Goal: Task Accomplishment & Management: Use online tool/utility

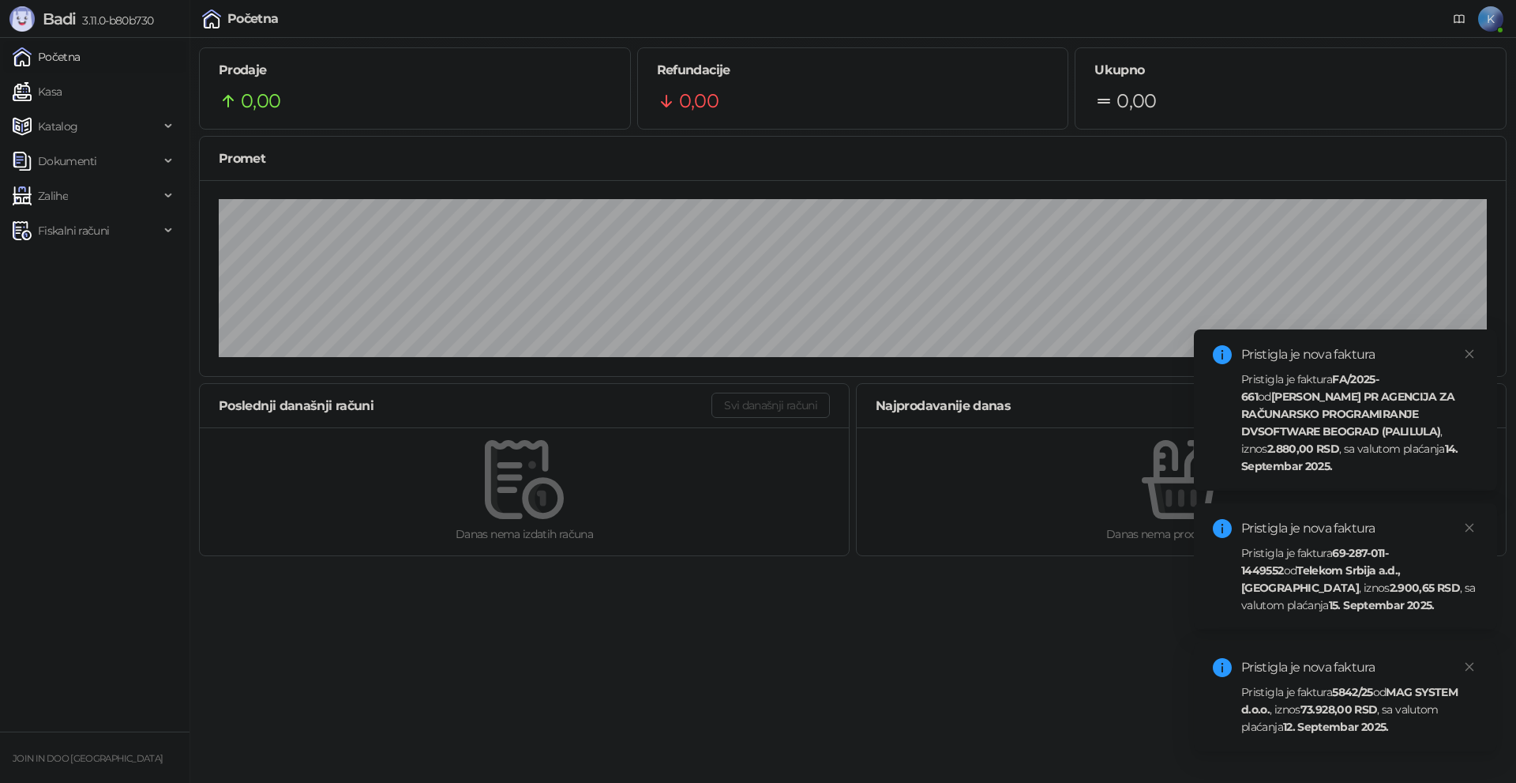
click at [1305, 389] on div "Pristigla je faktura FA/2025-661 od [PERSON_NAME] PR AGENCIJA ZA RAČUNARSKO PRO…" at bounding box center [1359, 422] width 237 height 104
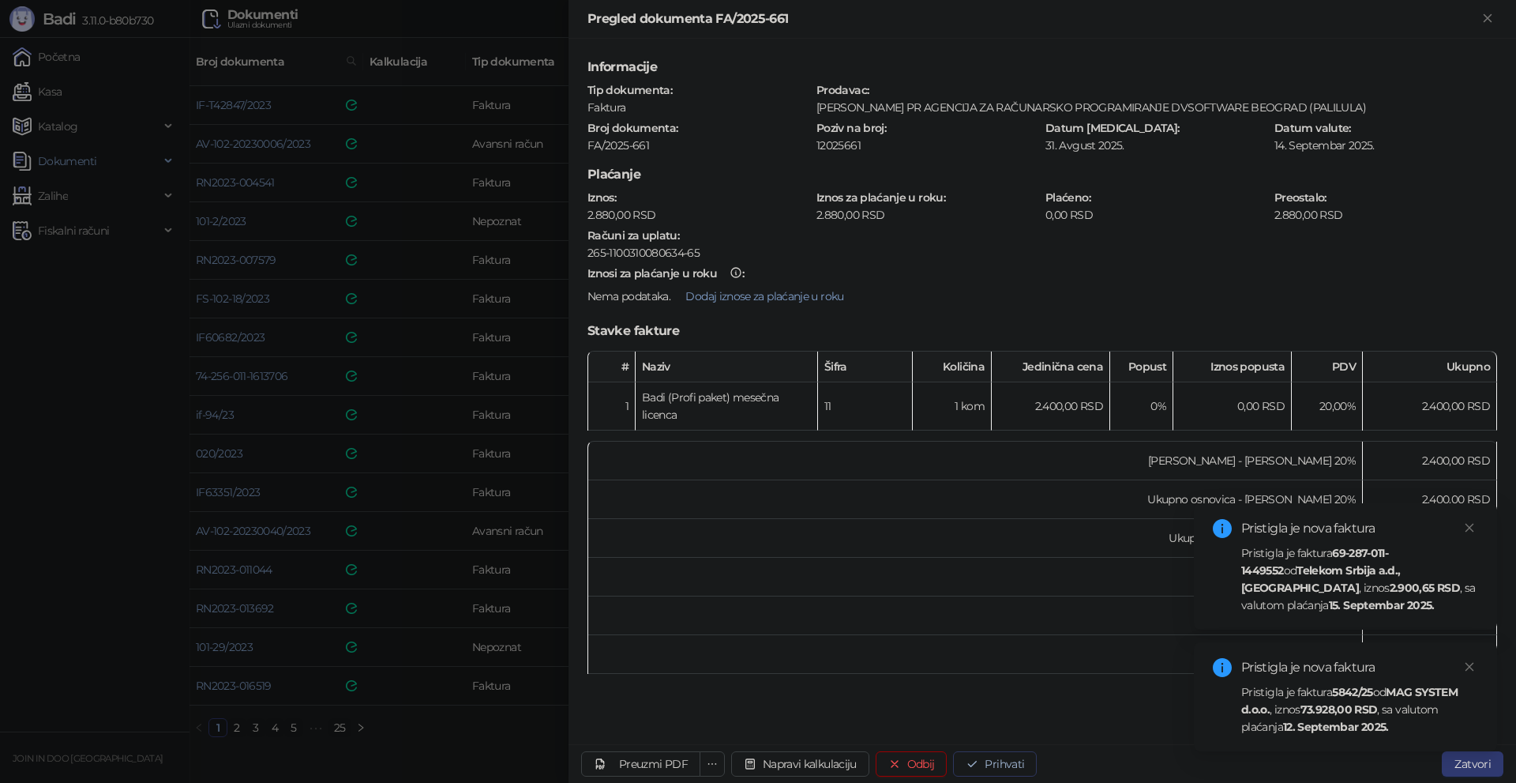
click at [1019, 759] on button "Prihvati" at bounding box center [995, 763] width 84 height 25
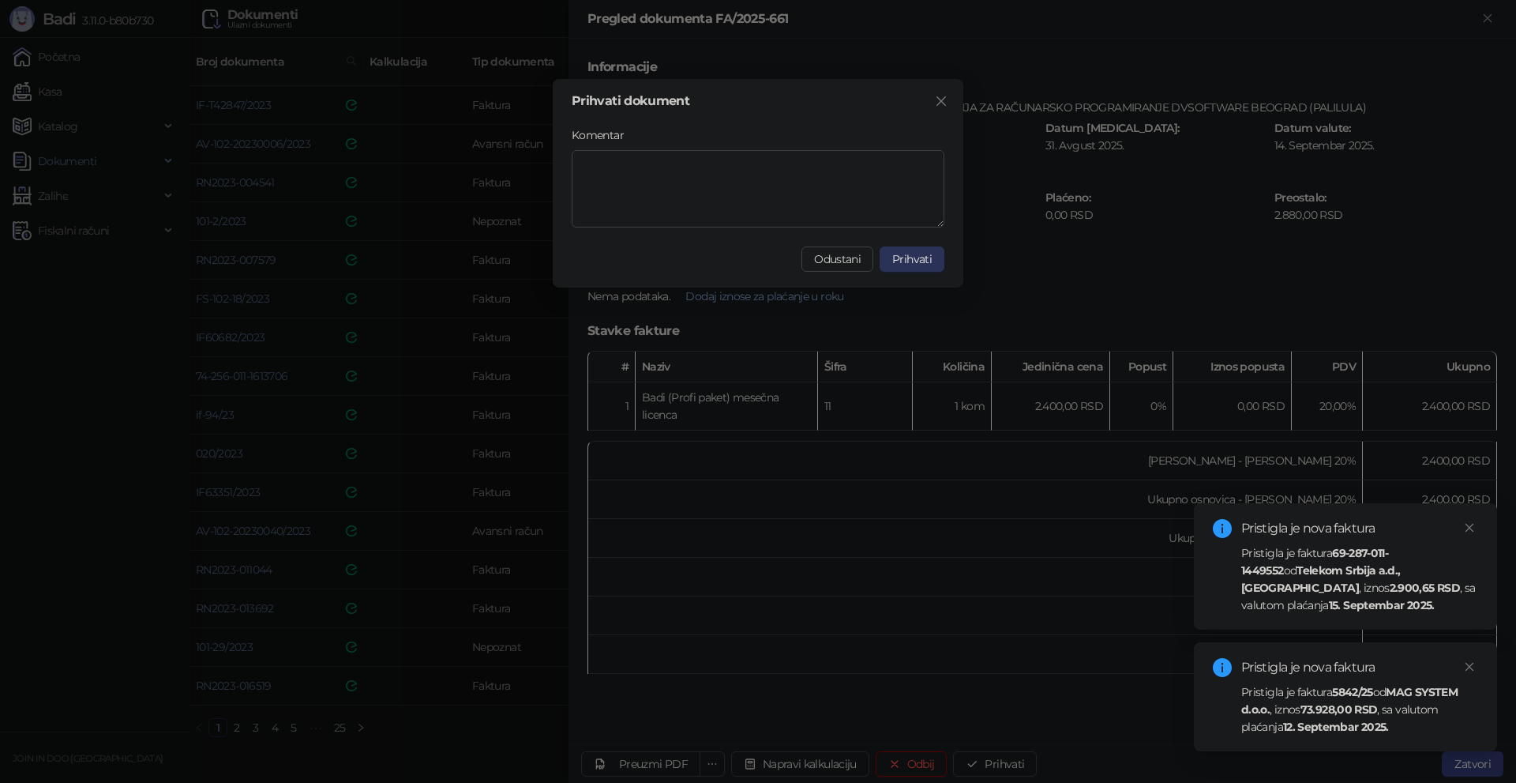
click at [915, 253] on span "Prihvati" at bounding box center [911, 259] width 39 height 14
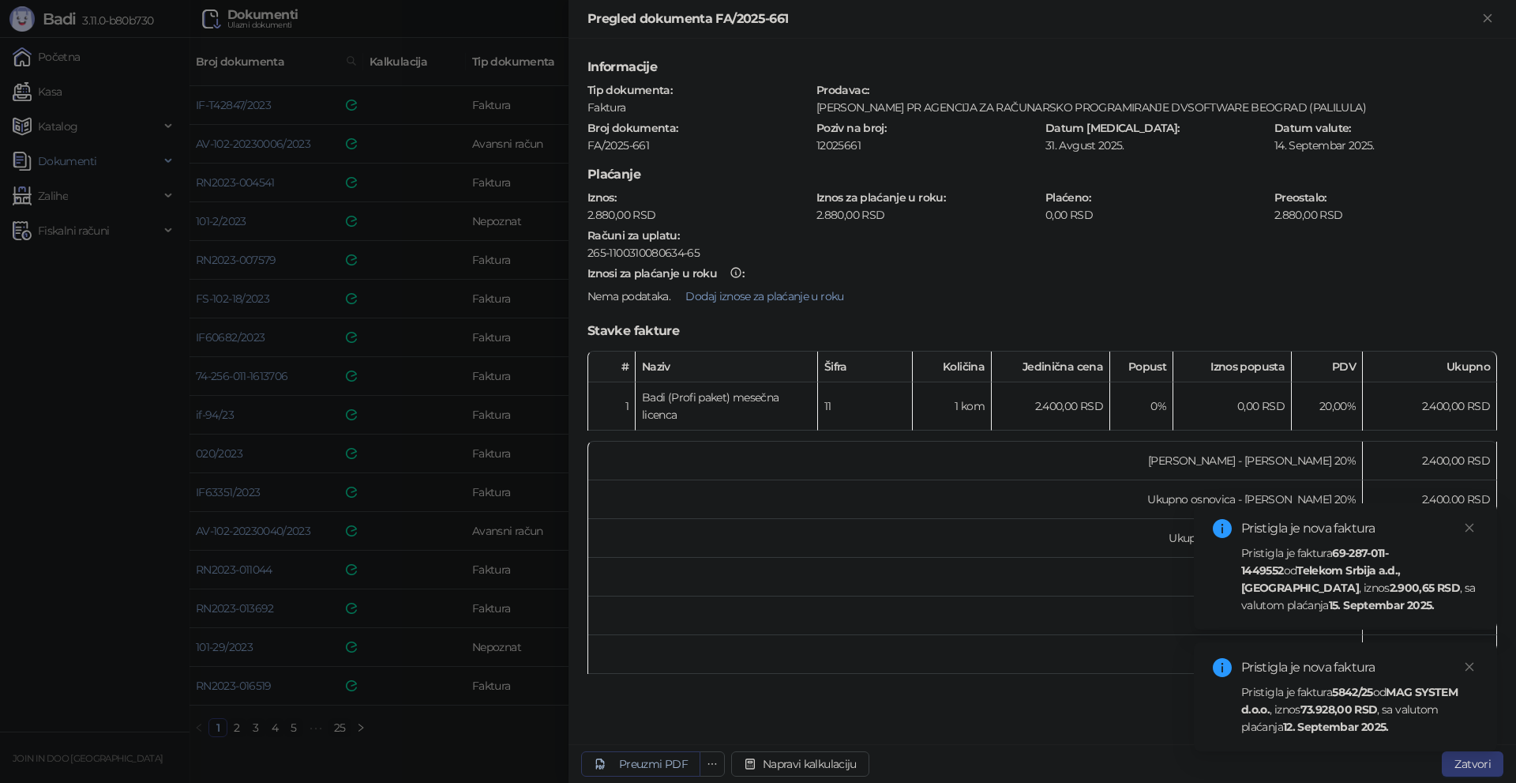
click at [639, 766] on div "Preuzmi PDF" at bounding box center [653, 764] width 69 height 14
click at [1266, 568] on strong "Telekom Srbija a.d., [GEOGRAPHIC_DATA]" at bounding box center [1320, 579] width 159 height 32
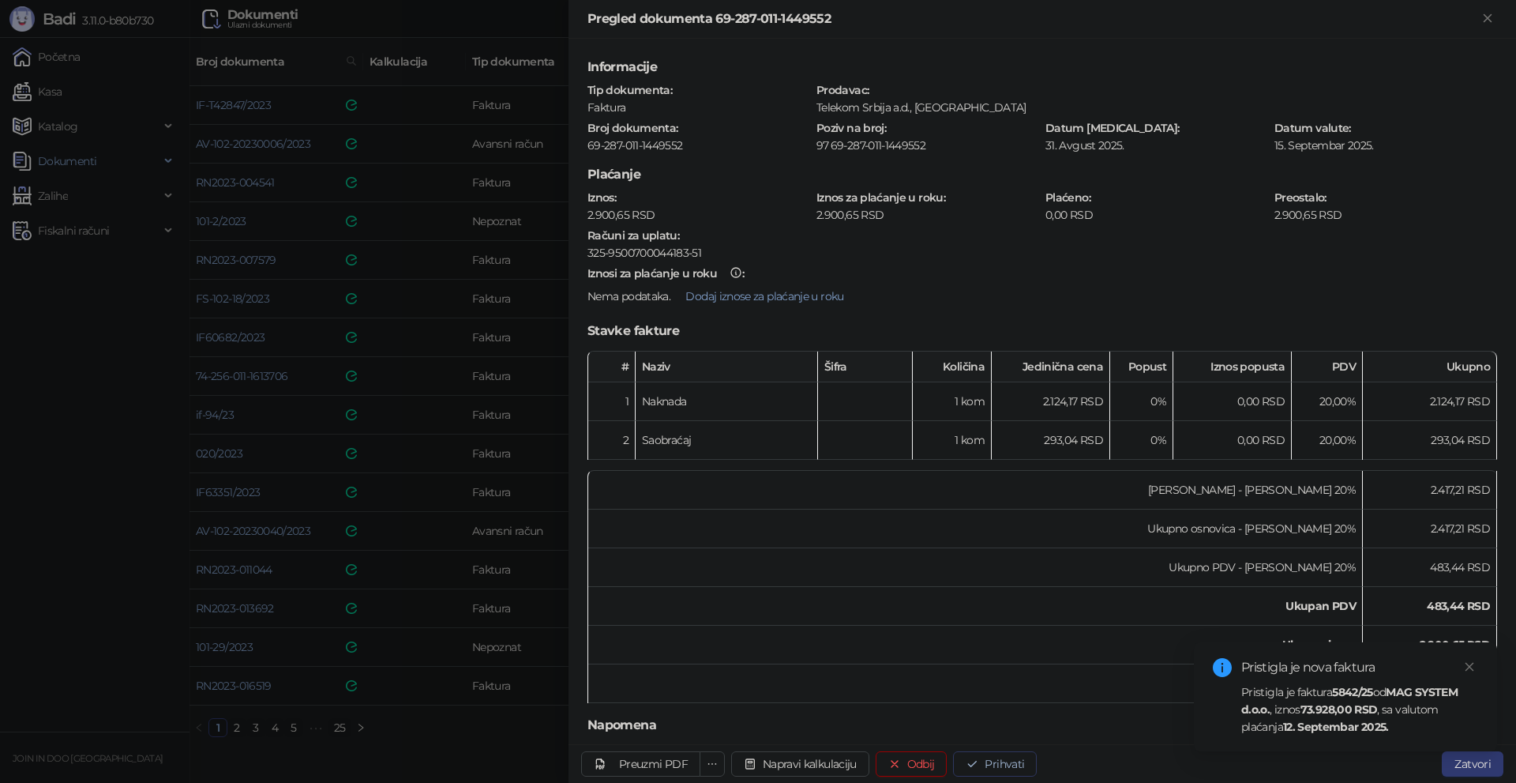
click at [990, 763] on button "Prihvati" at bounding box center [995, 763] width 84 height 25
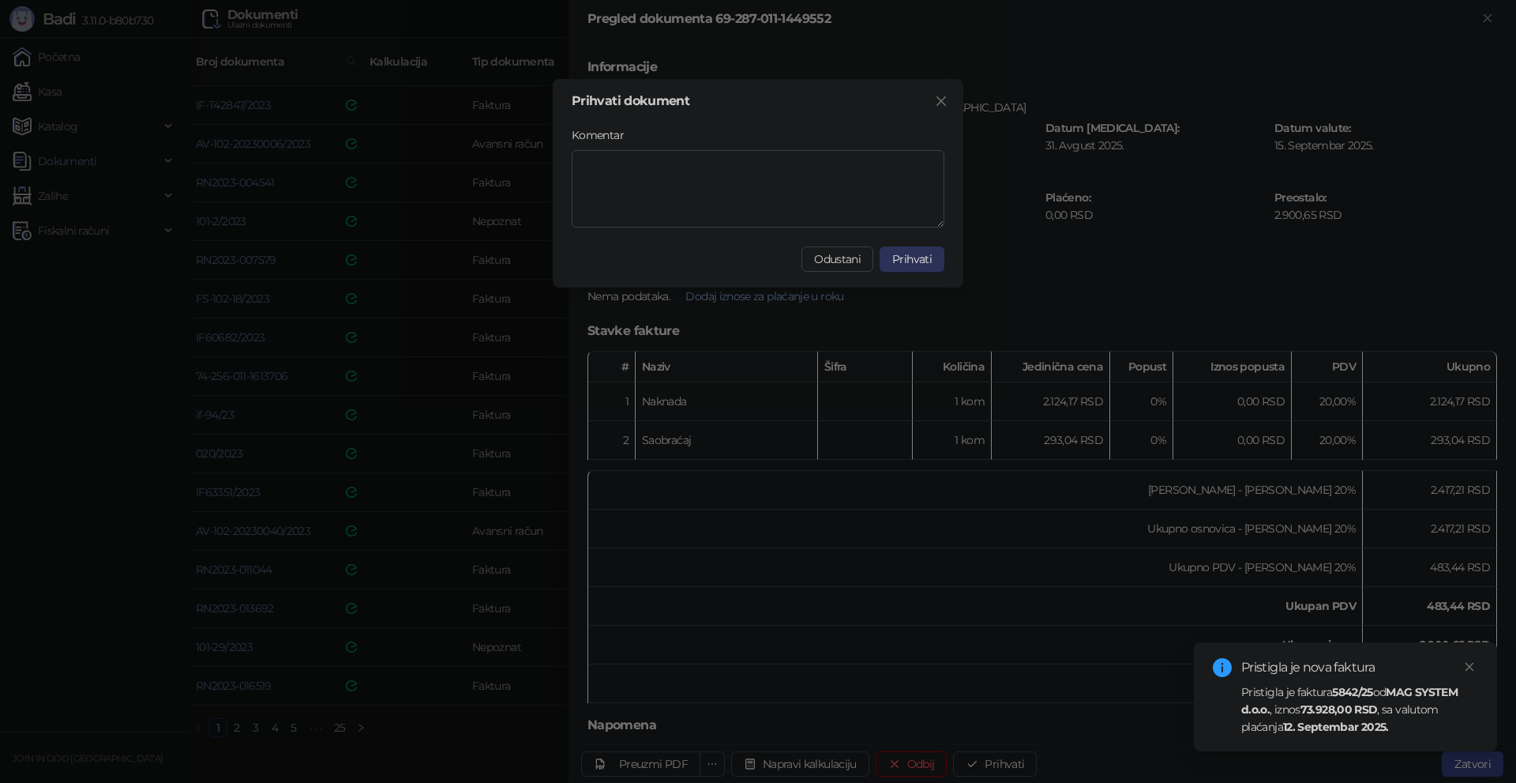
click at [907, 254] on span "Prihvati" at bounding box center [911, 259] width 39 height 14
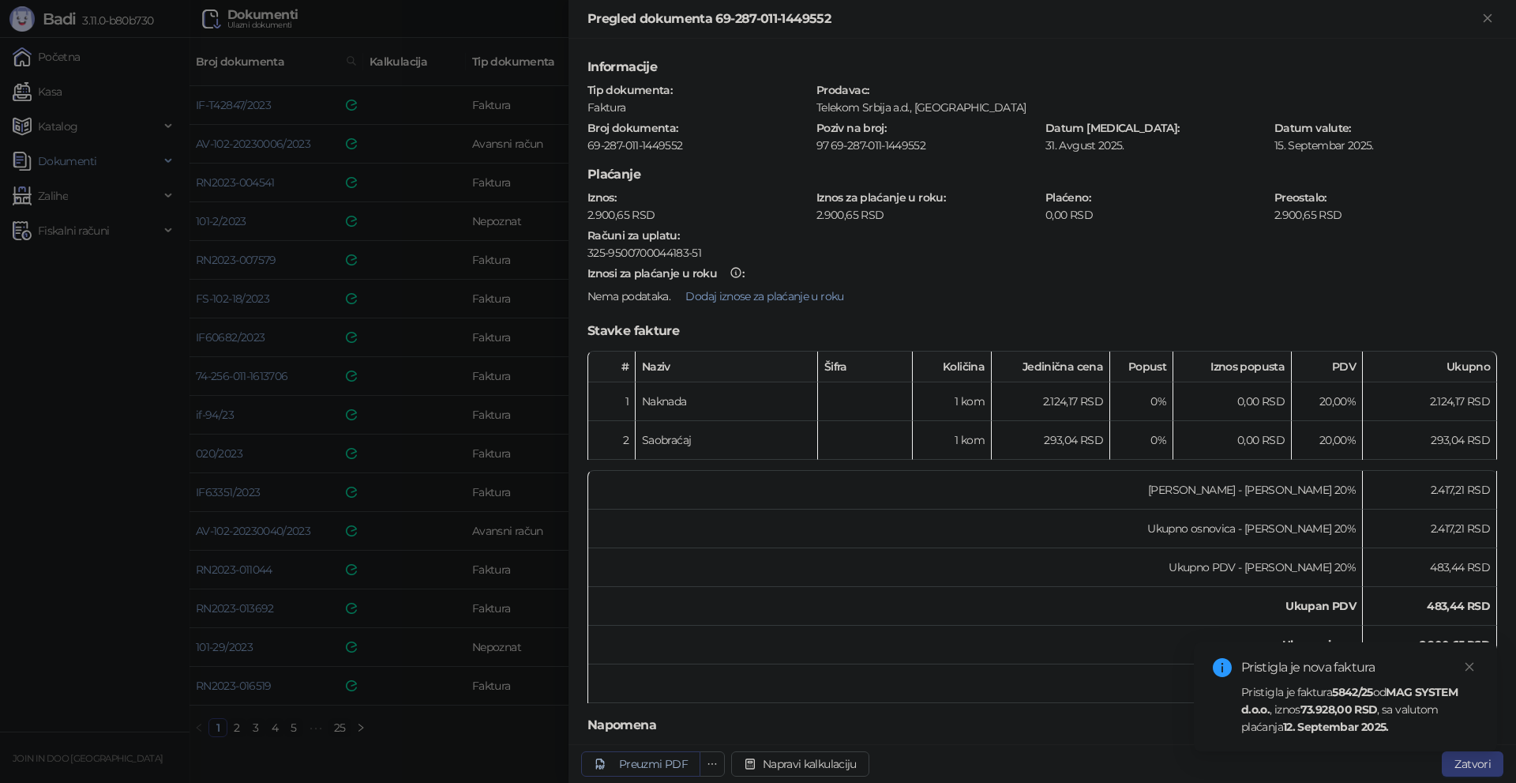
click at [642, 760] on div "Preuzmi PDF" at bounding box center [653, 764] width 69 height 14
click at [484, 723] on div at bounding box center [758, 391] width 1516 height 783
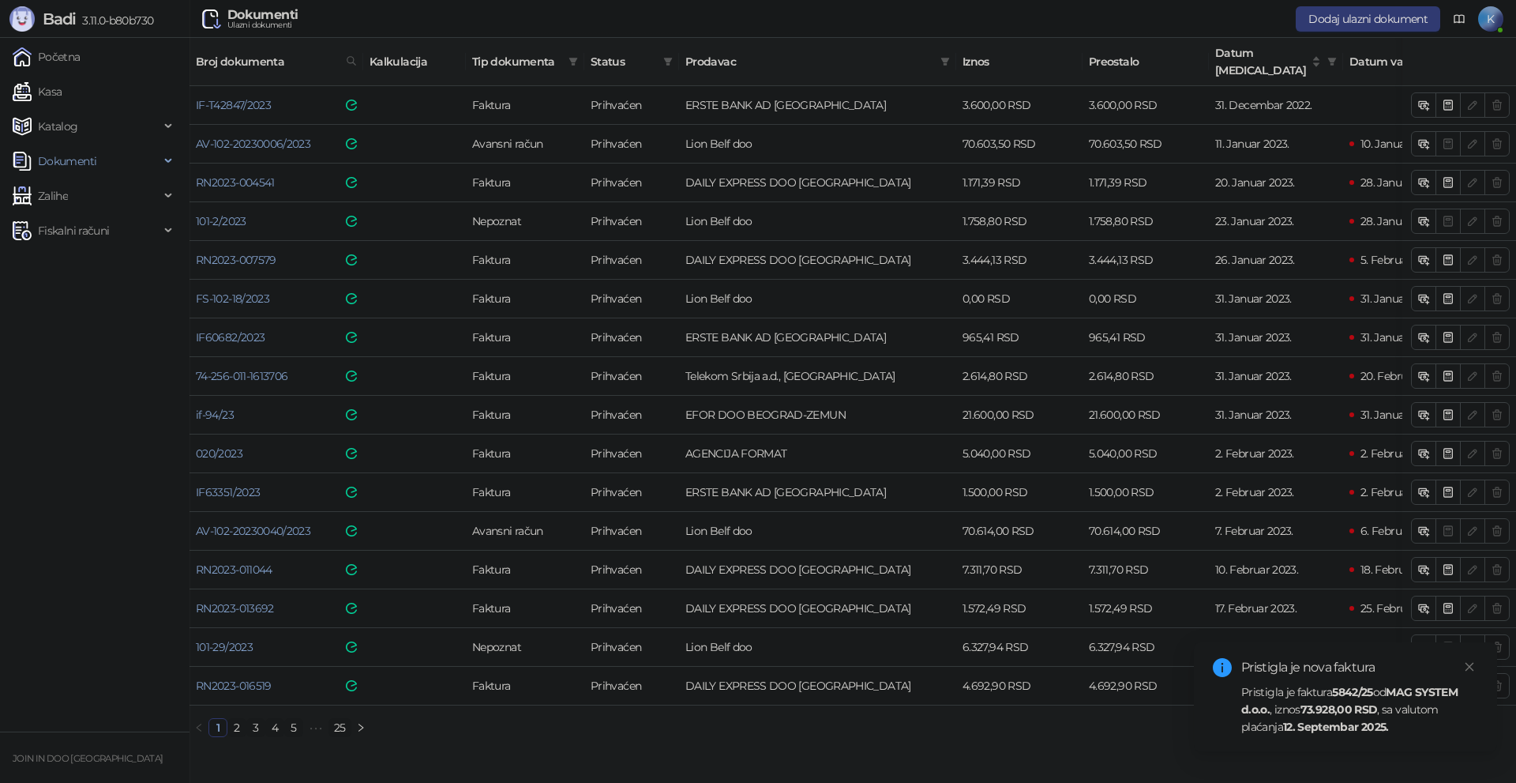
click at [1328, 701] on div "Pristigla je faktura 5842/25 od MAG SYSTEM d.o.o. , iznos 73.928,00 RSD , sa va…" at bounding box center [1359, 709] width 237 height 52
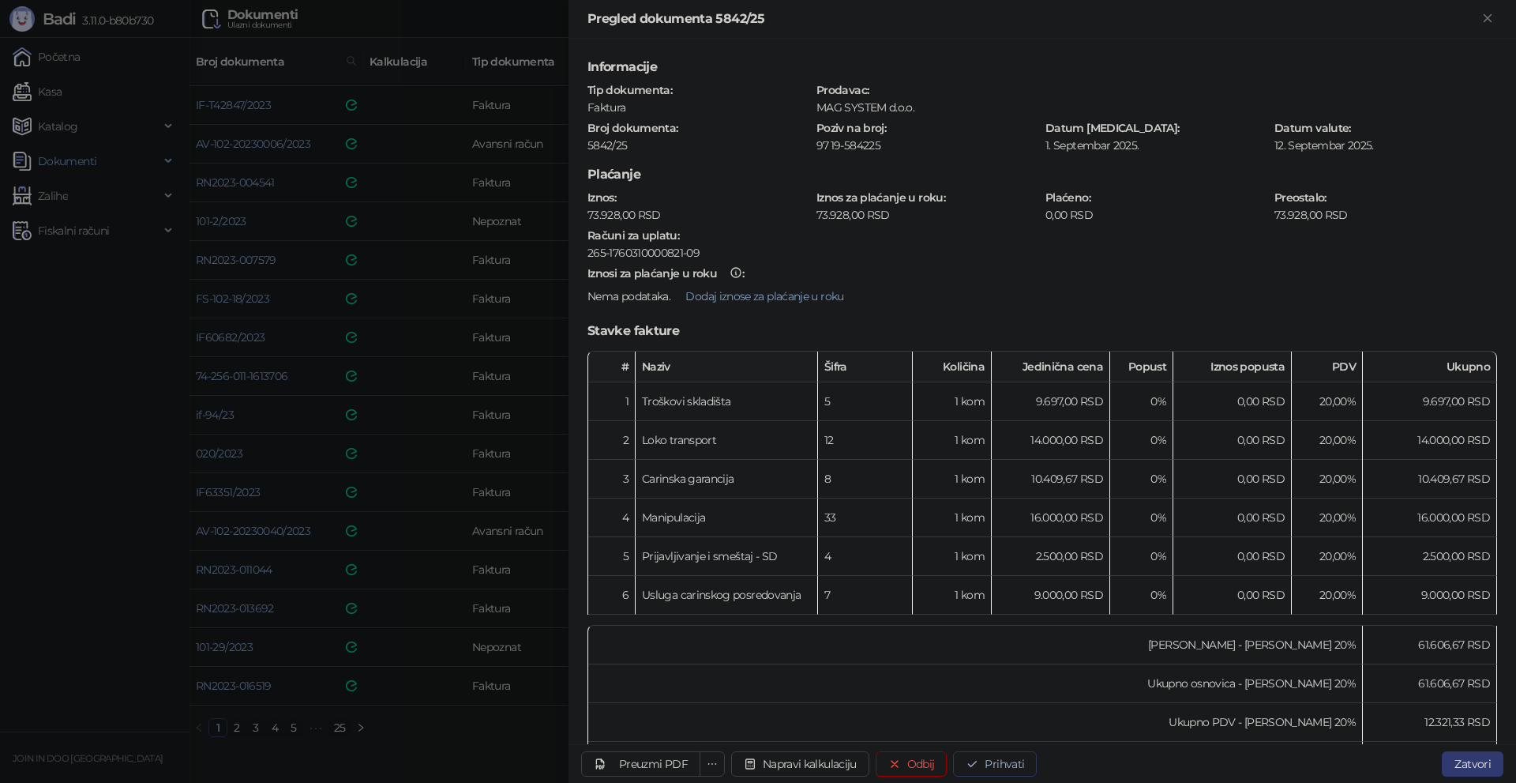
click at [1021, 757] on button "Prihvati" at bounding box center [995, 763] width 84 height 25
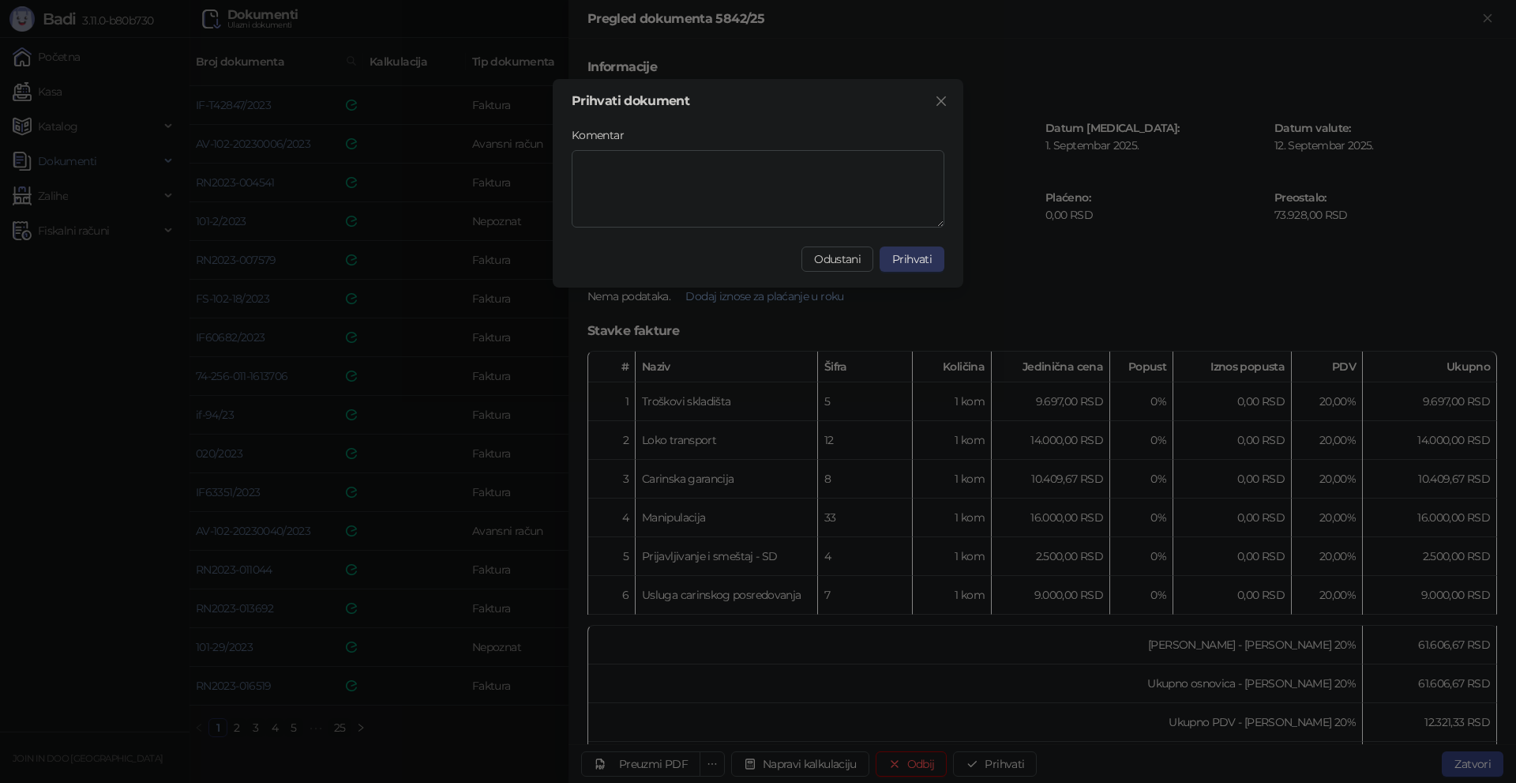
click at [911, 257] on span "Prihvati" at bounding box center [911, 259] width 39 height 14
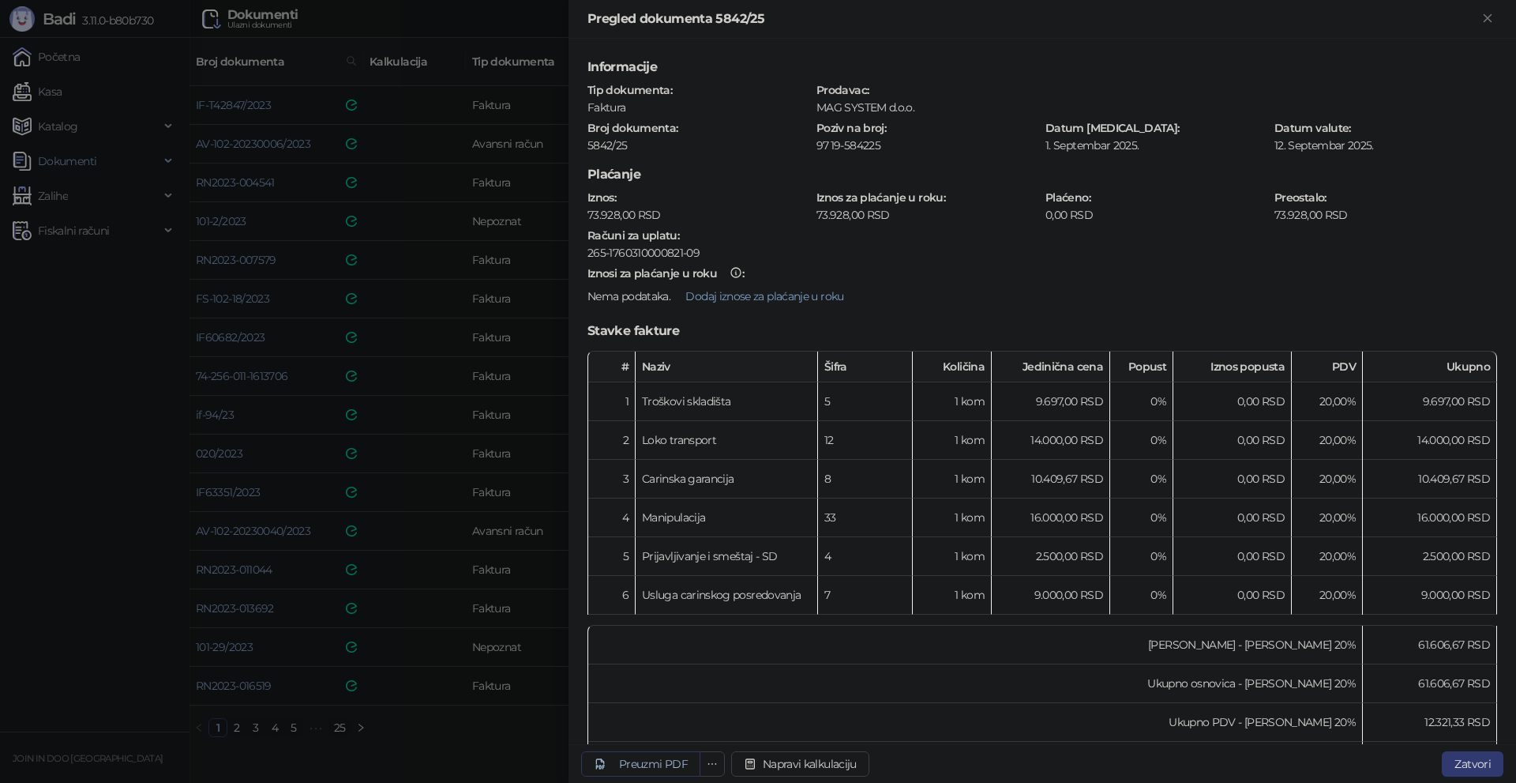
click at [645, 757] on div "Preuzmi PDF" at bounding box center [653, 764] width 69 height 14
click at [497, 733] on div at bounding box center [758, 391] width 1516 height 783
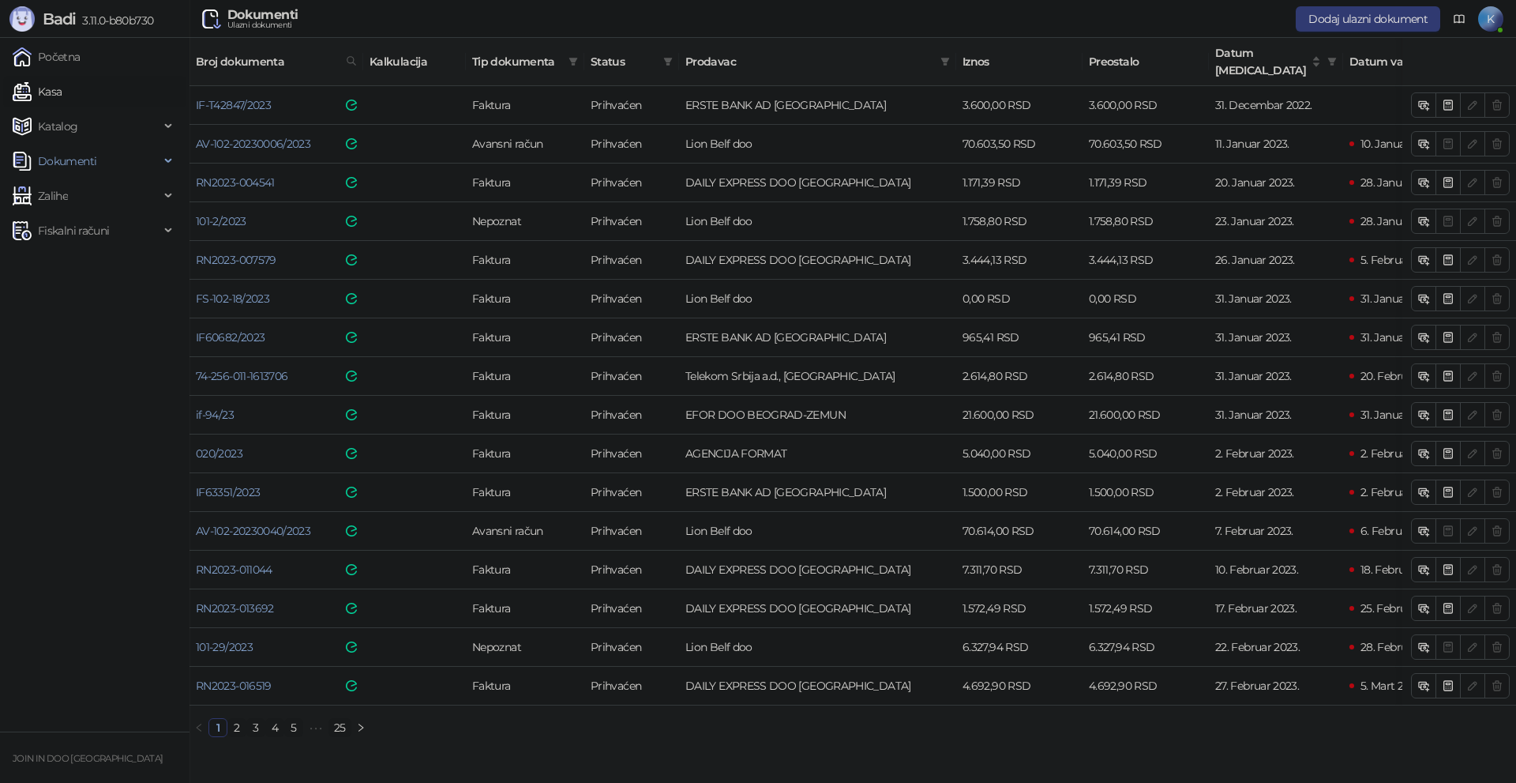
click at [62, 92] on link "Kasa" at bounding box center [37, 92] width 49 height 32
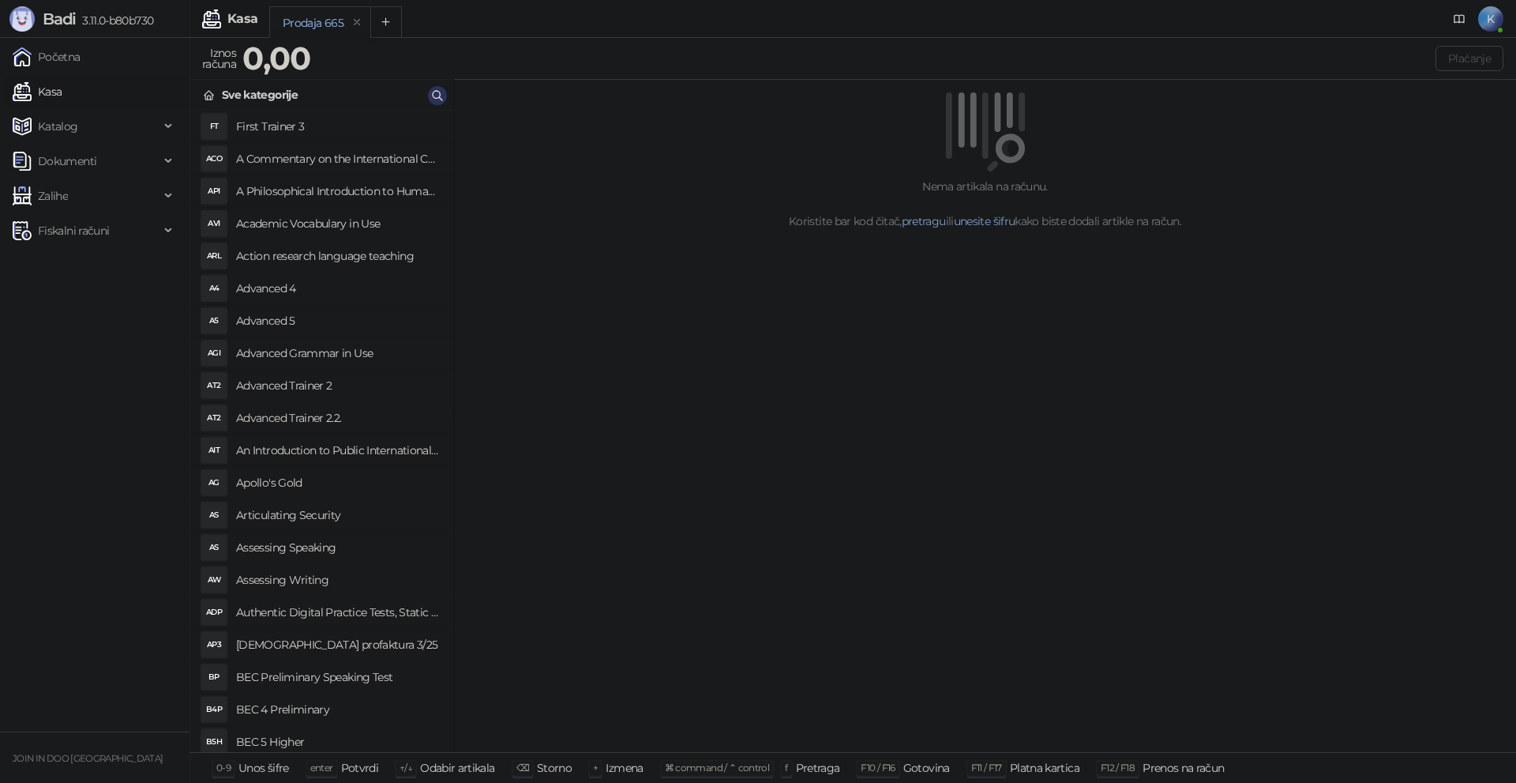
click at [436, 92] on icon "button" at bounding box center [437, 95] width 13 height 13
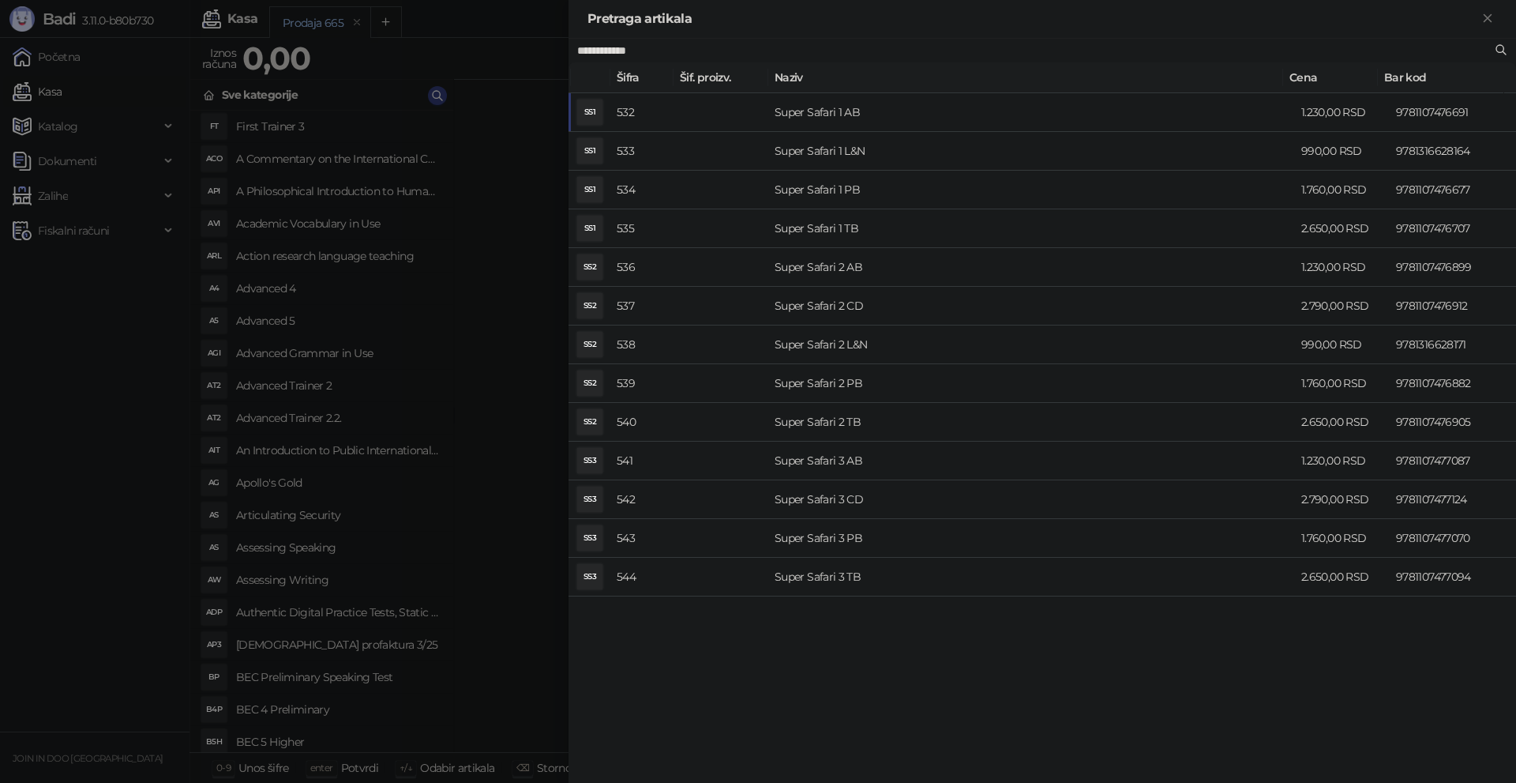
drag, startPoint x: 648, startPoint y: 47, endPoint x: 534, endPoint y: 49, distance: 114.5
click at [534, 49] on div "**********" at bounding box center [758, 391] width 1516 height 783
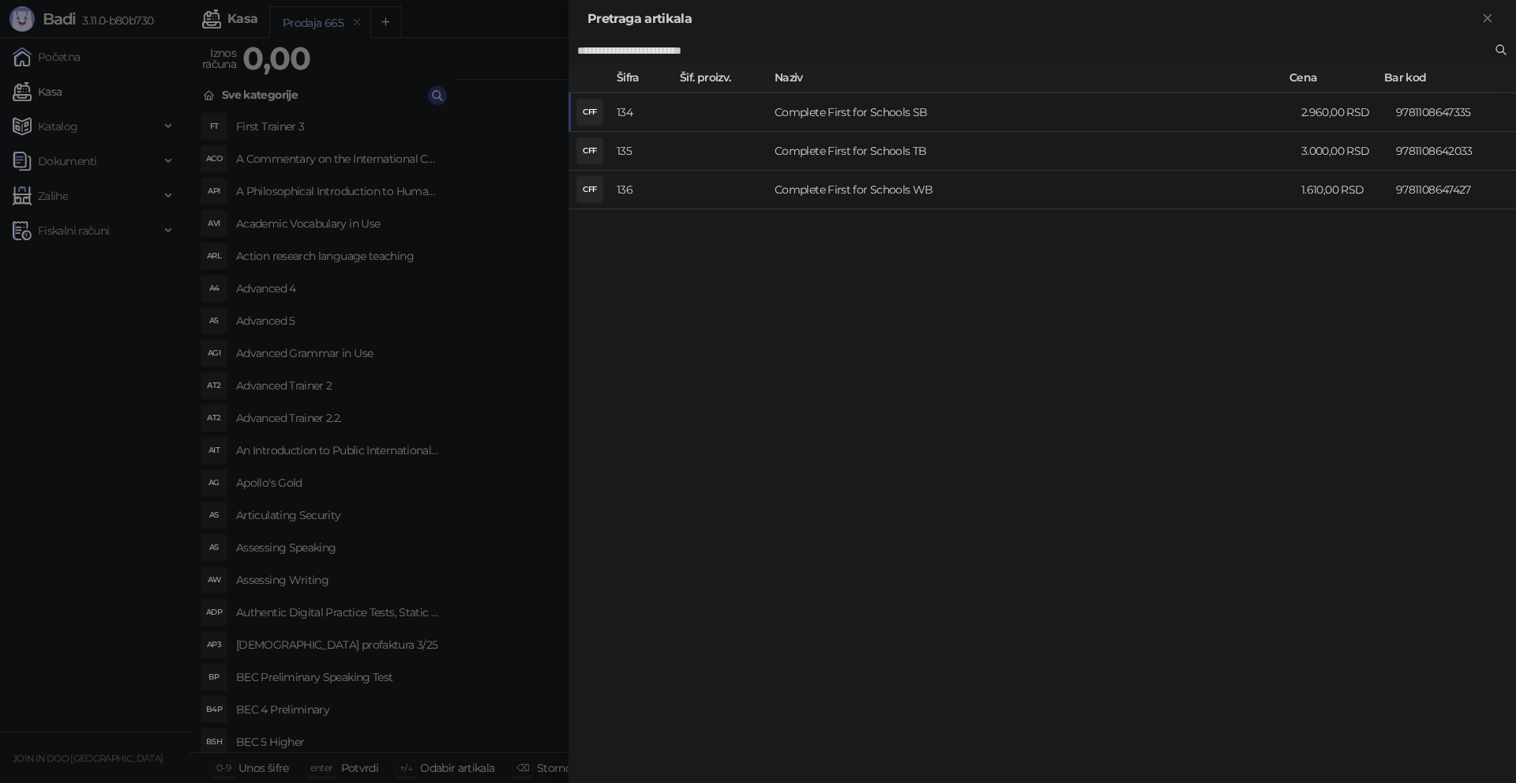
type input "**********"
